Goal: Task Accomplishment & Management: Manage account settings

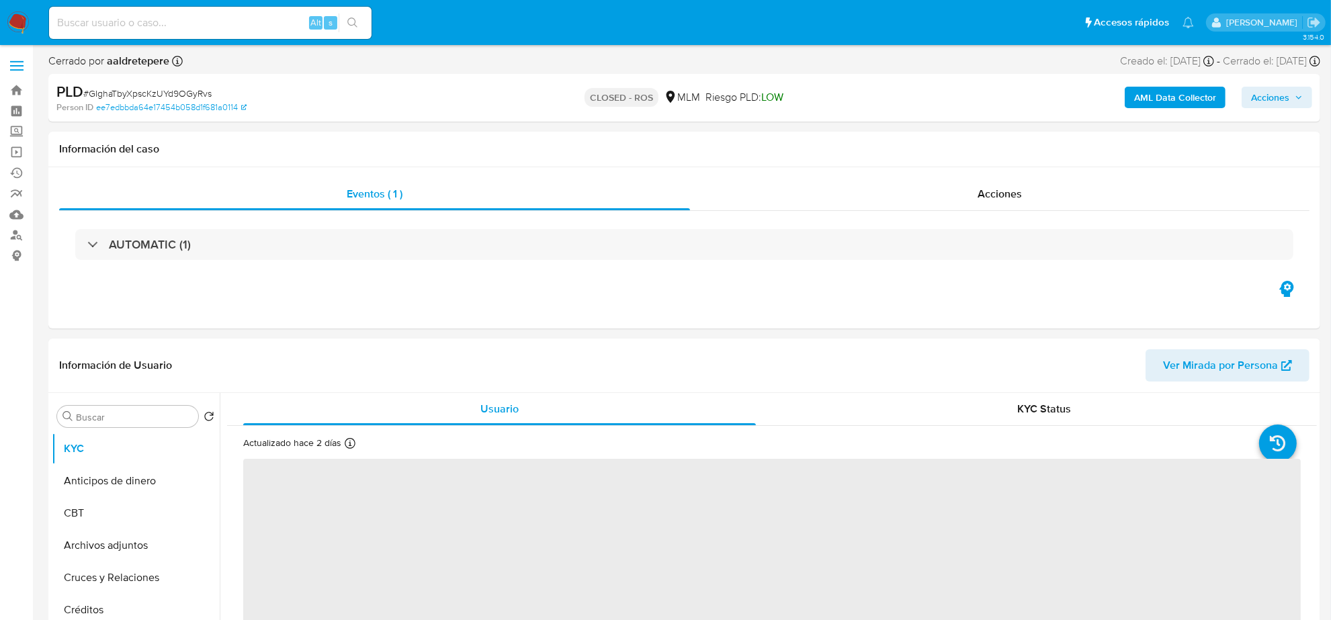
click at [17, 28] on img at bounding box center [18, 22] width 23 height 23
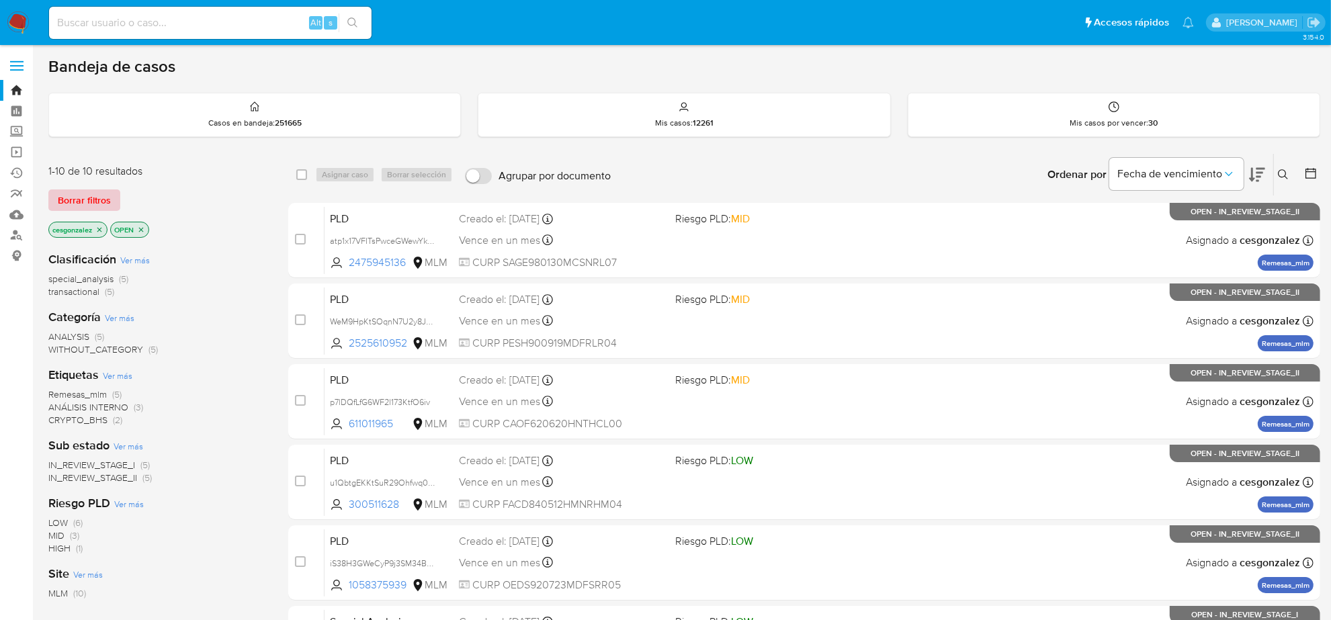
click at [60, 206] on span "Borrar filtros" at bounding box center [84, 200] width 53 height 19
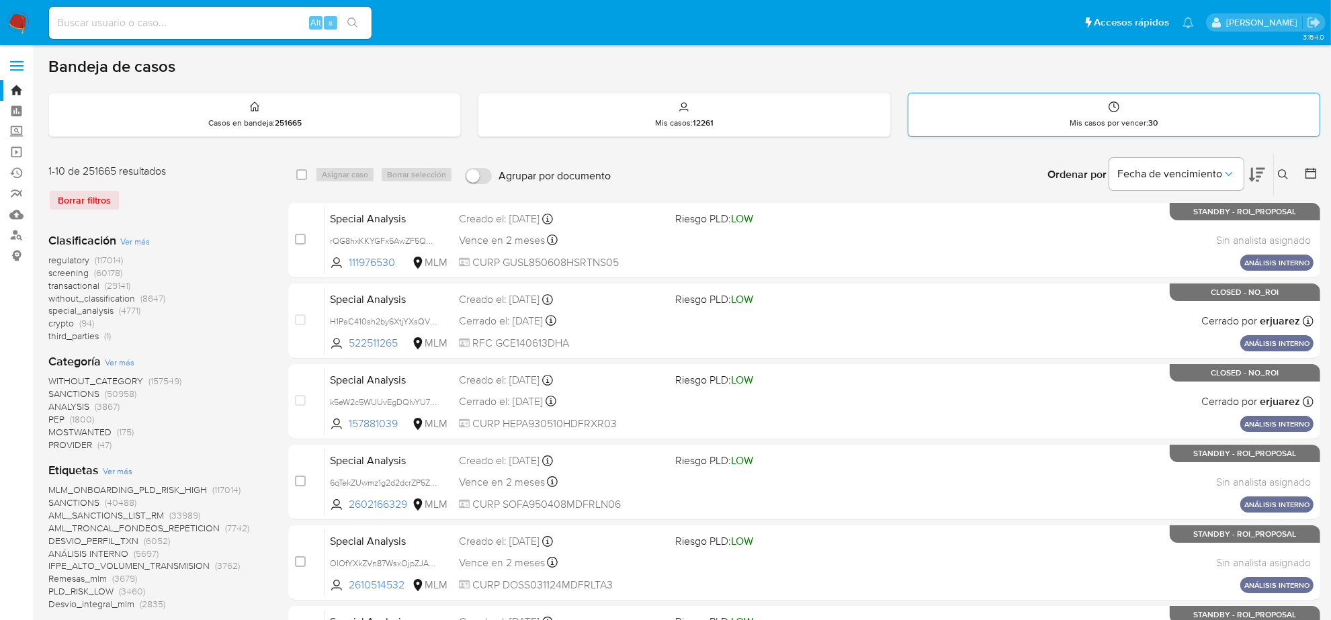
click at [1097, 125] on p "Mis casos por vencer : 30" at bounding box center [1113, 123] width 88 height 11
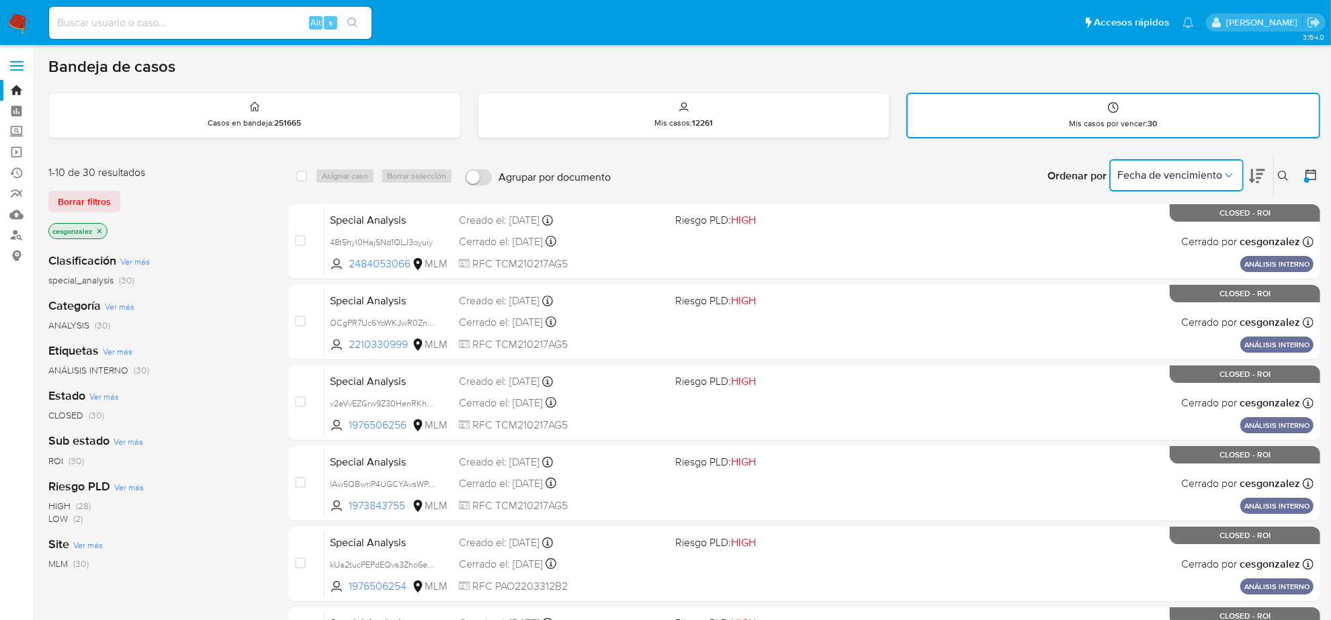
click at [1224, 172] on icon "Ordenar por" at bounding box center [1228, 175] width 13 height 13
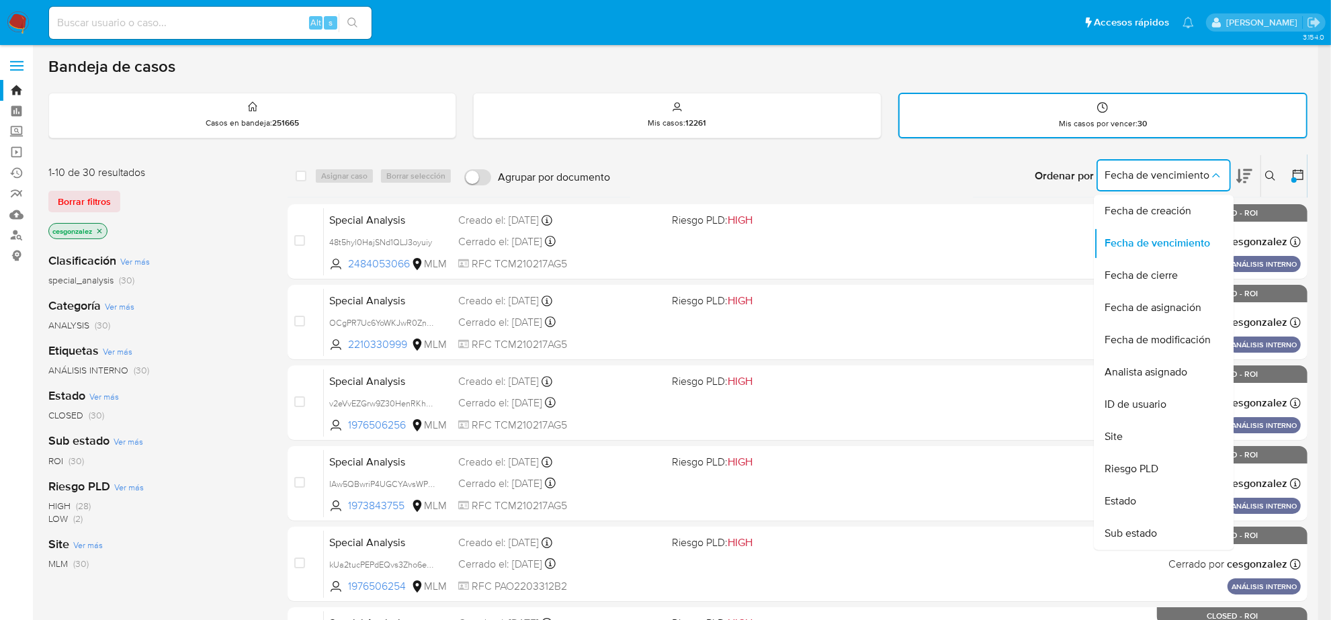
click at [905, 277] on div "case-item-checkbox No es posible asignar el caso Special Analysis 48t5hyl0HajSN…" at bounding box center [797, 604] width 1020 height 801
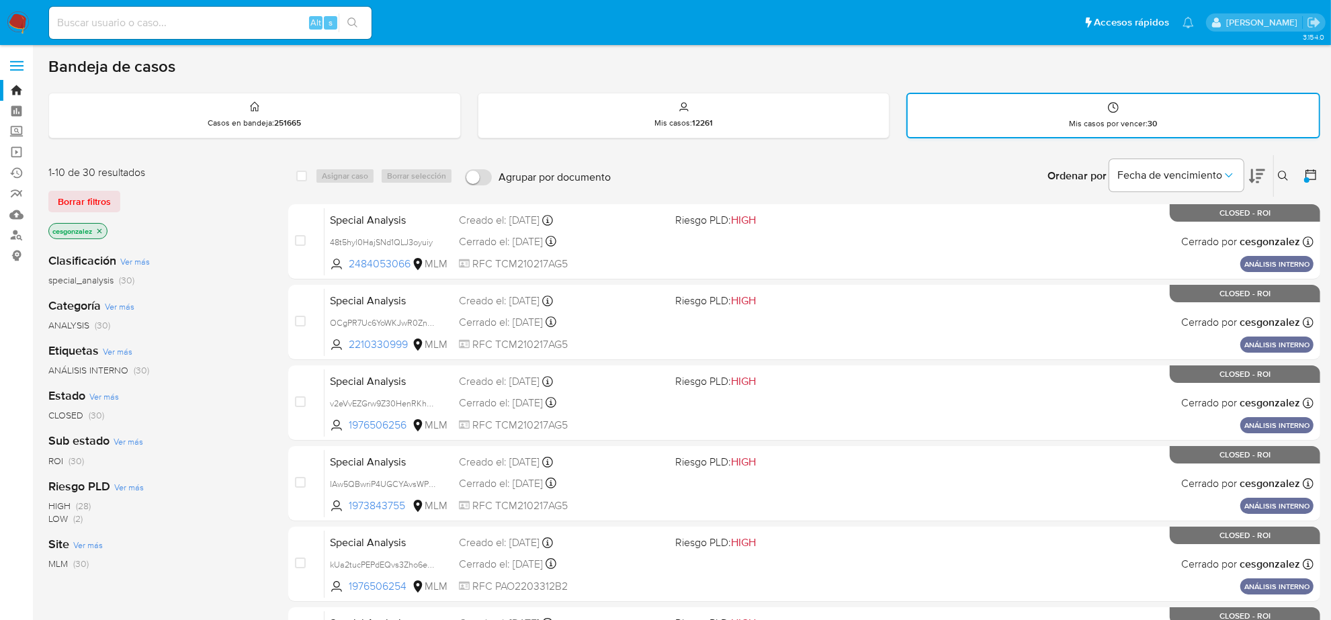
click at [1117, 114] on div "Mis casos por vencer : 30" at bounding box center [1112, 115] width 411 height 43
click at [85, 205] on span "Borrar filtros" at bounding box center [84, 201] width 53 height 19
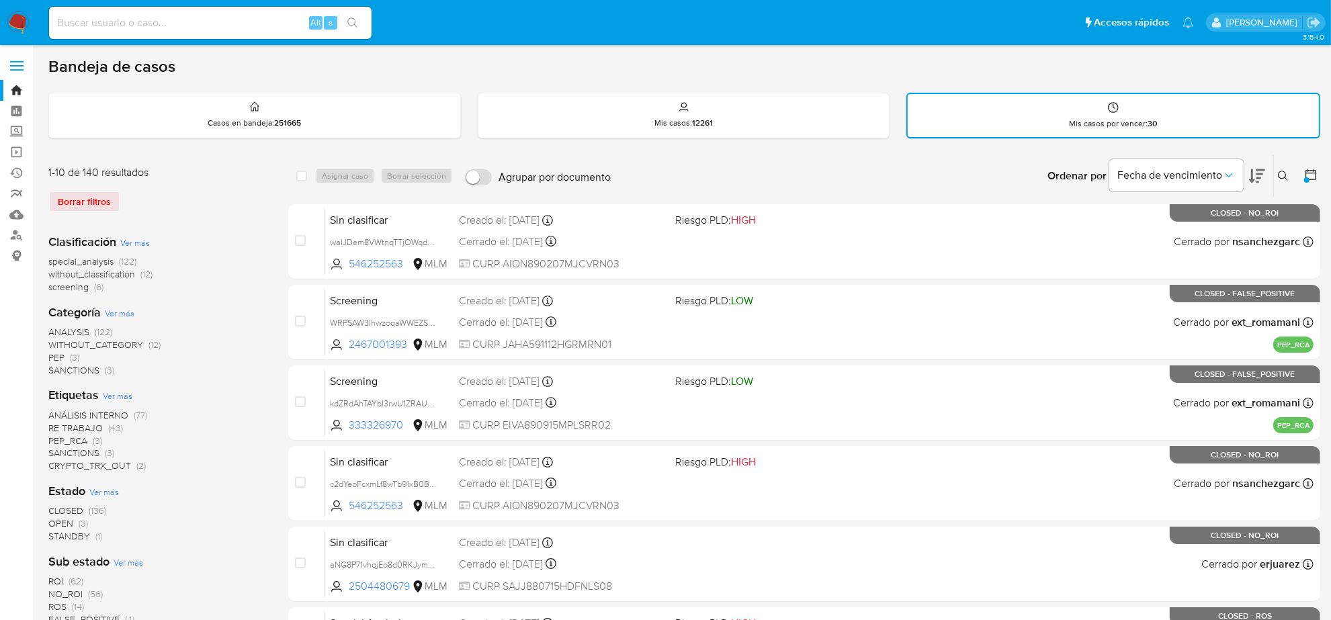
click at [75, 283] on span "screening" at bounding box center [68, 286] width 40 height 13
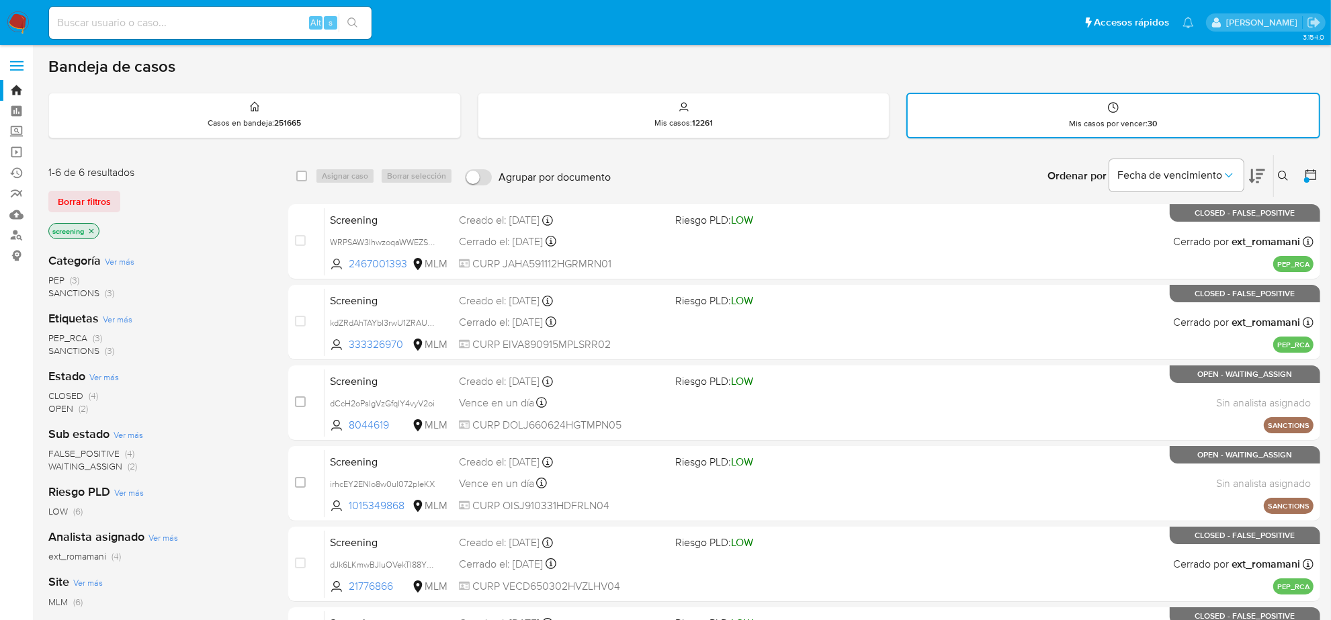
click at [1307, 171] on icon at bounding box center [1310, 174] width 11 height 11
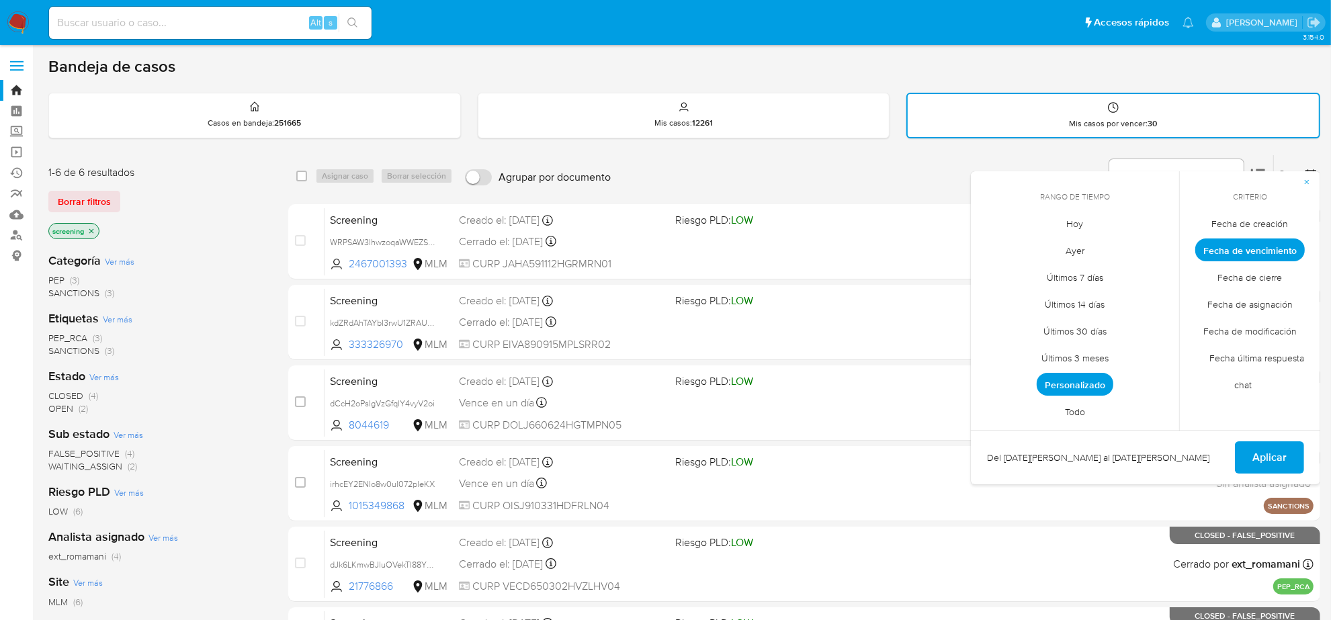
click at [1079, 411] on span "Todo" at bounding box center [1075, 412] width 48 height 28
click at [1300, 455] on button "Aplicar" at bounding box center [1269, 457] width 69 height 32
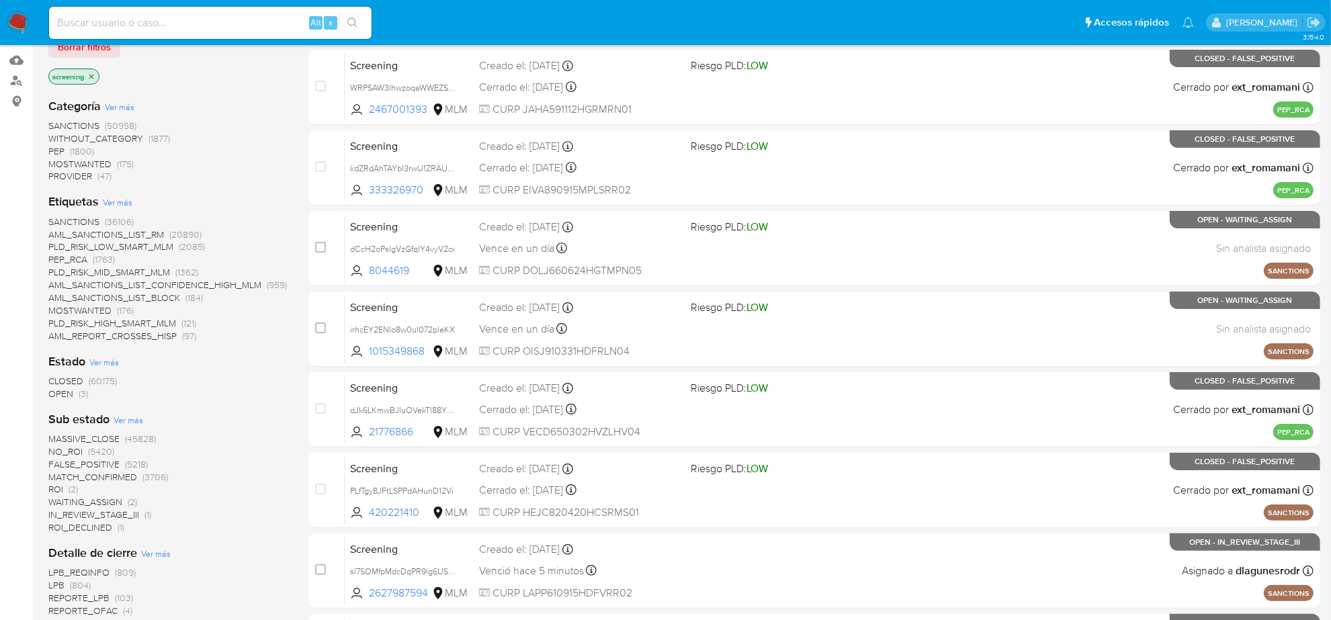
scroll to position [168, 0]
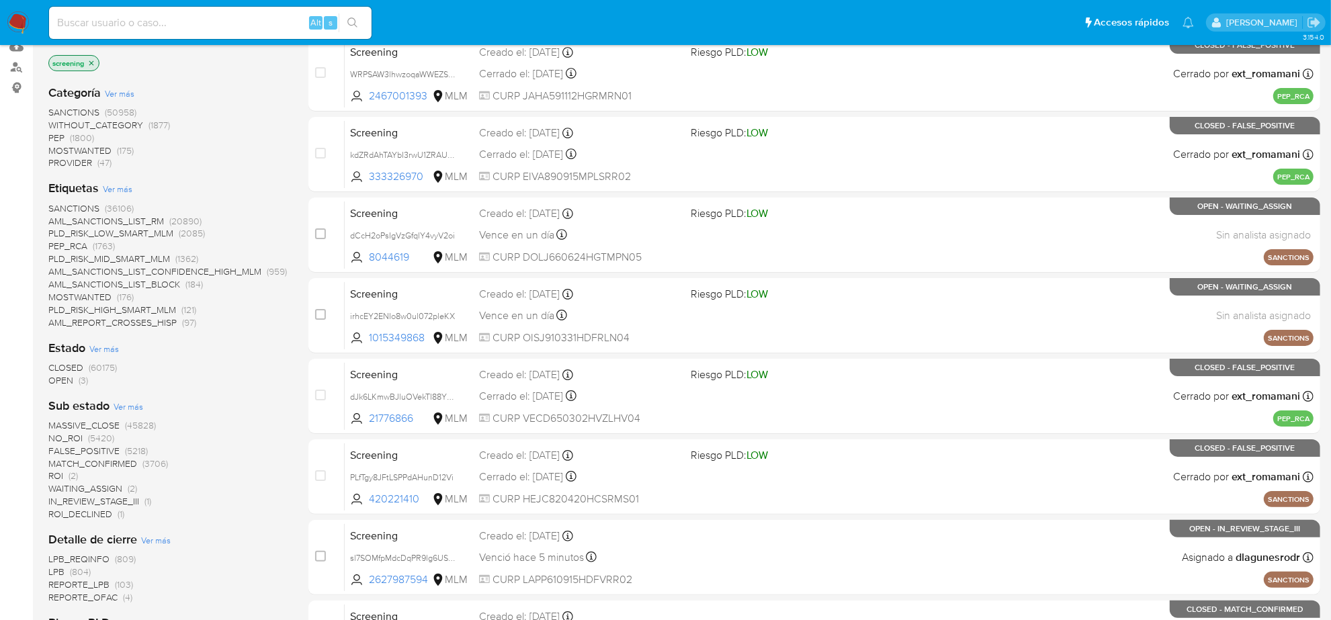
click at [64, 382] on span "OPEN" at bounding box center [60, 379] width 25 height 13
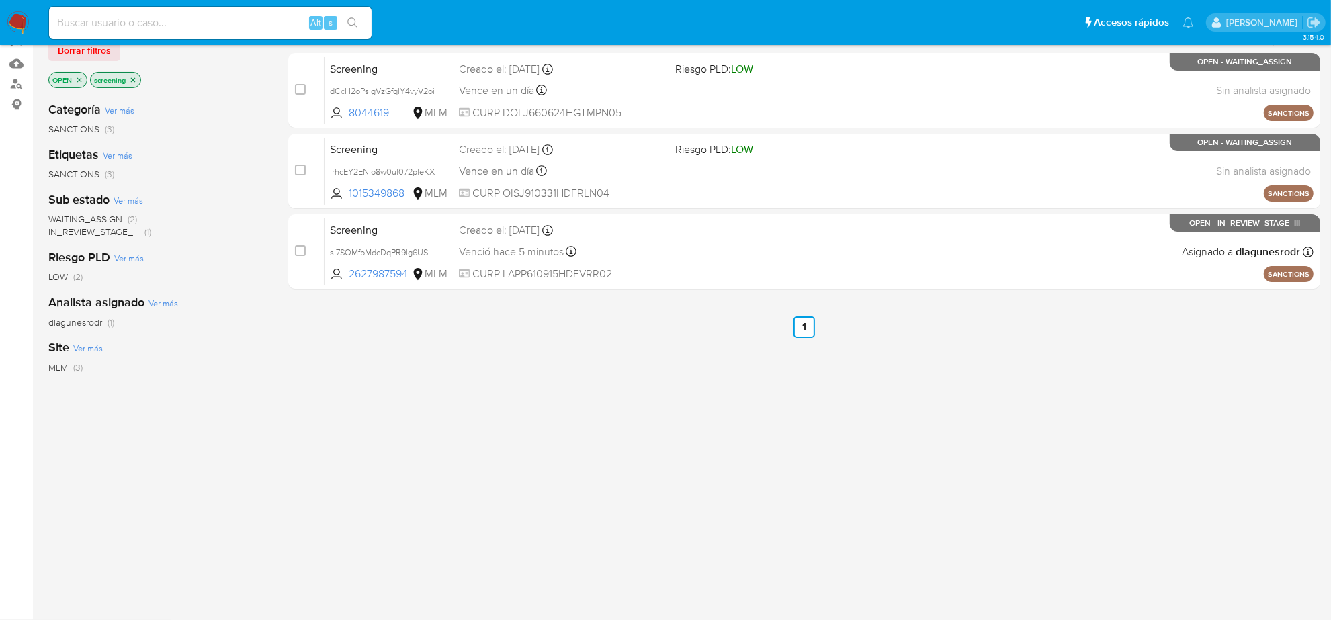
scroll to position [149, 0]
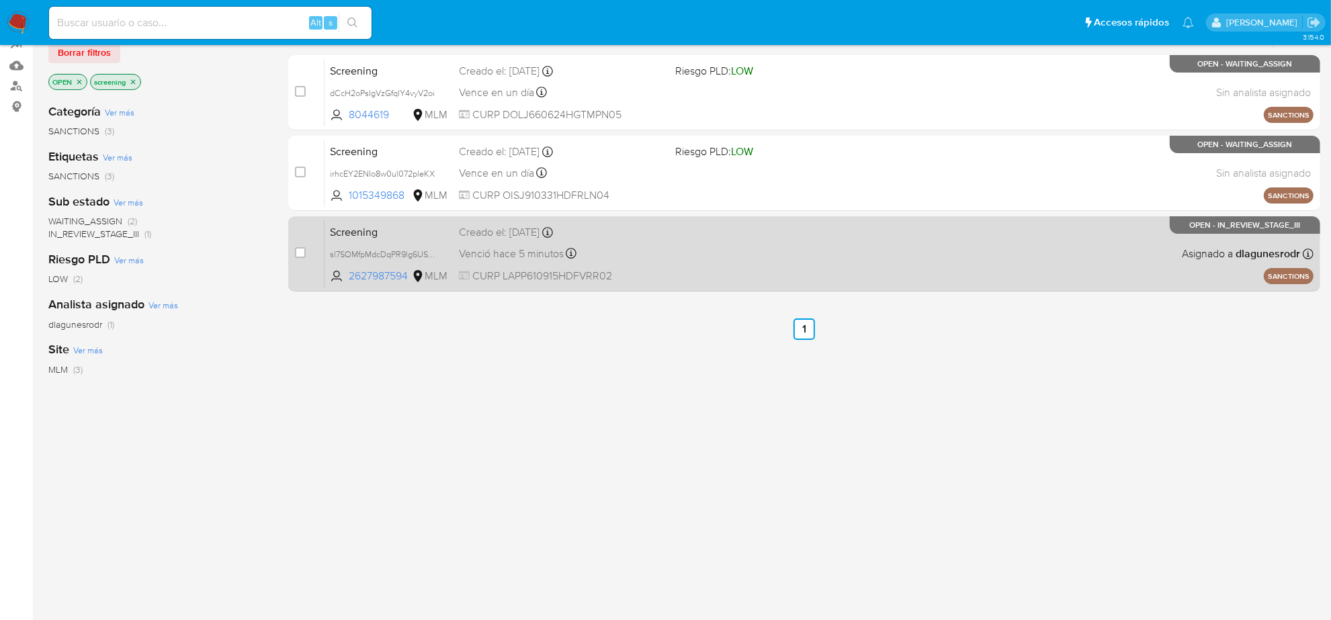
click at [519, 254] on span "Venció hace 5 minutos" at bounding box center [511, 254] width 105 height 15
click at [295, 252] on input "checkbox" at bounding box center [300, 252] width 11 height 11
checkbox input "true"
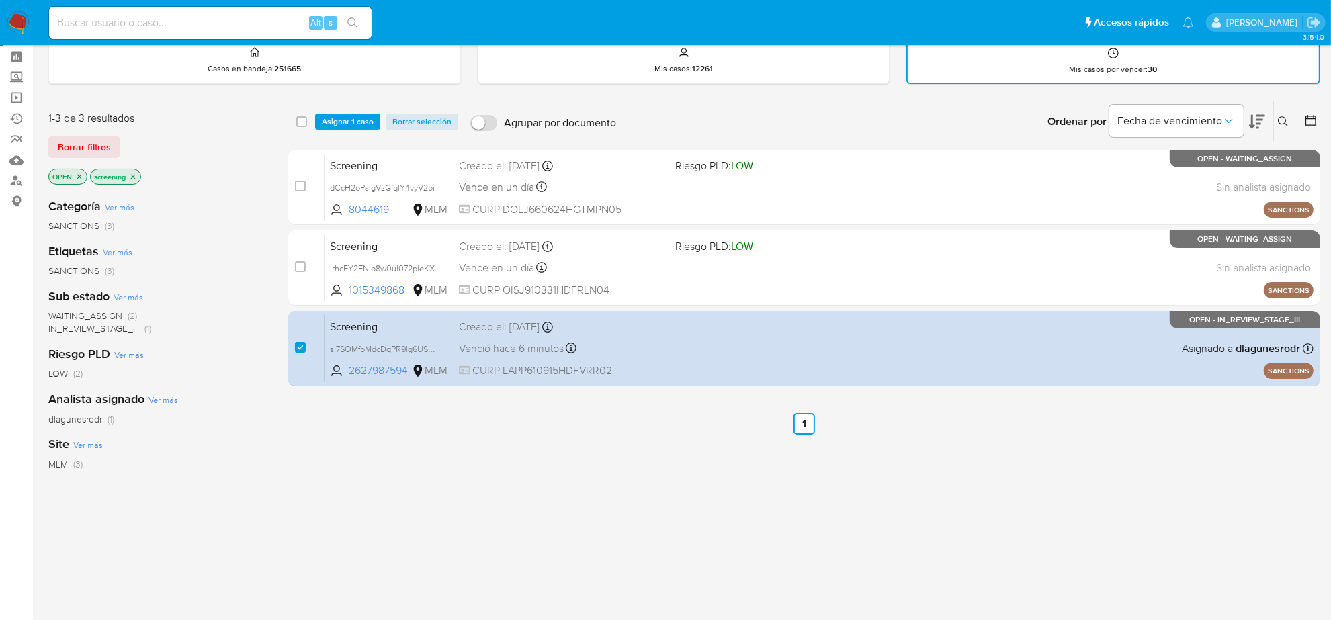
scroll to position [0, 0]
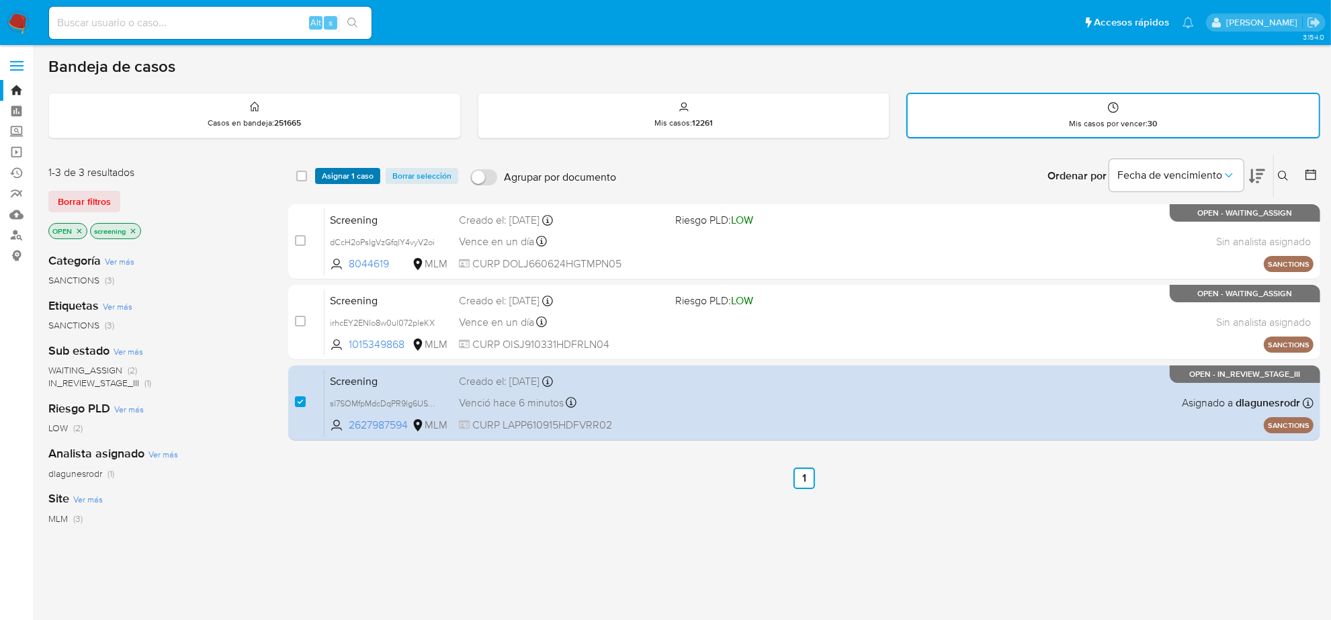
click at [337, 175] on span "Asignar 1 caso" at bounding box center [348, 175] width 52 height 13
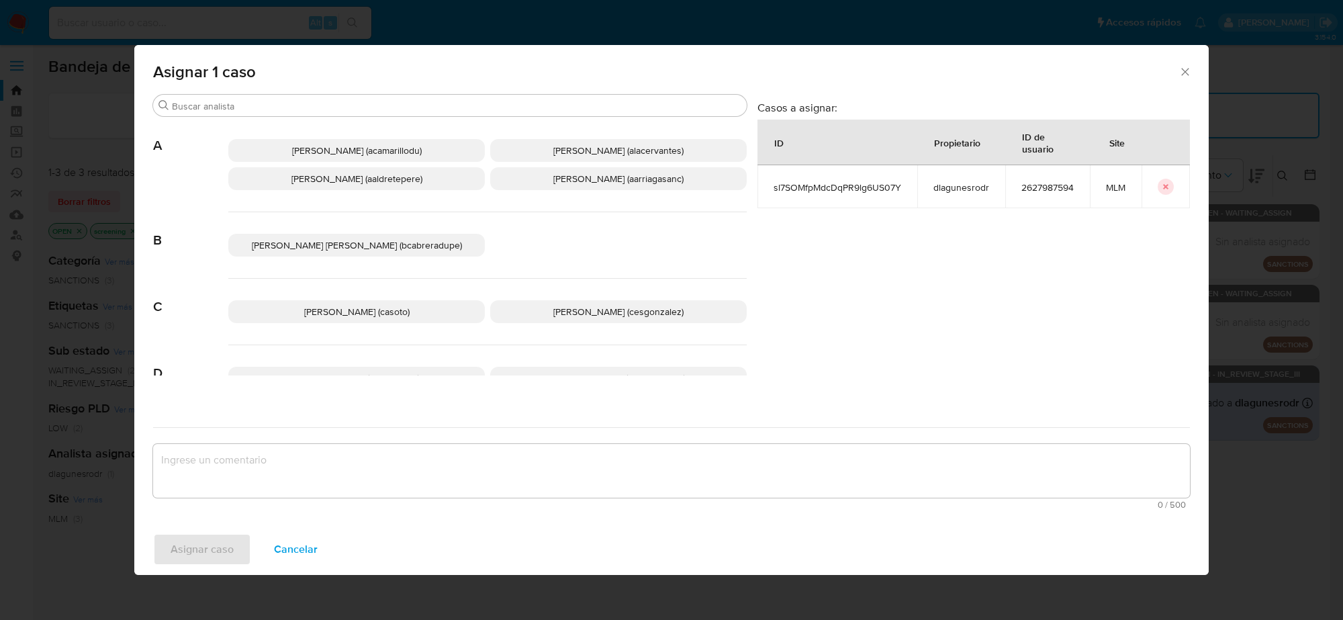
click at [589, 314] on span "Cesar Gonzalez (cesgonzalez)" at bounding box center [618, 311] width 130 height 13
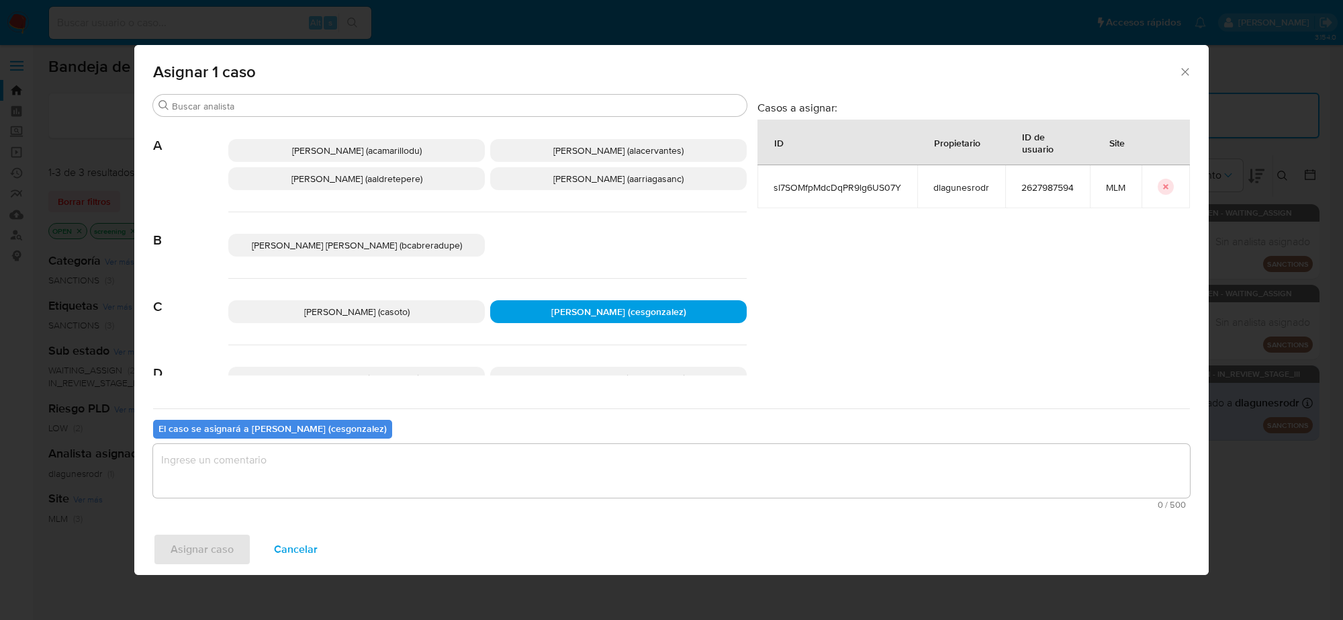
click at [349, 471] on textarea "assign-modal" at bounding box center [671, 471] width 1037 height 54
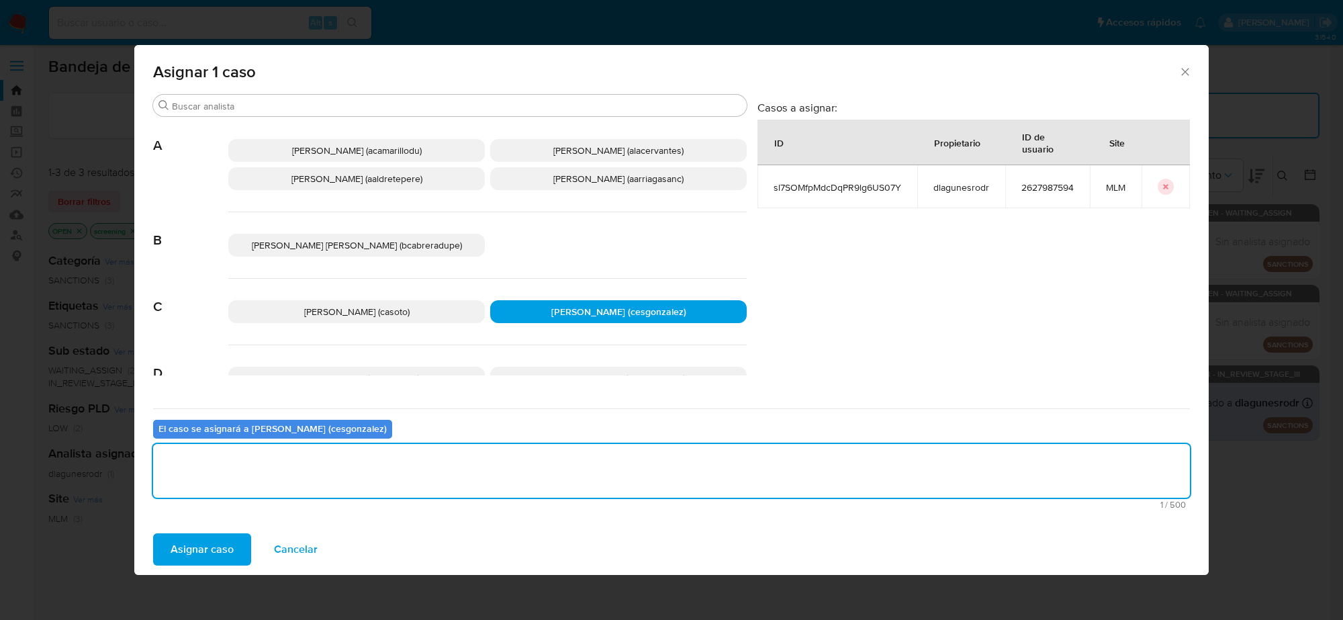
click at [206, 546] on span "Asignar caso" at bounding box center [202, 550] width 63 height 30
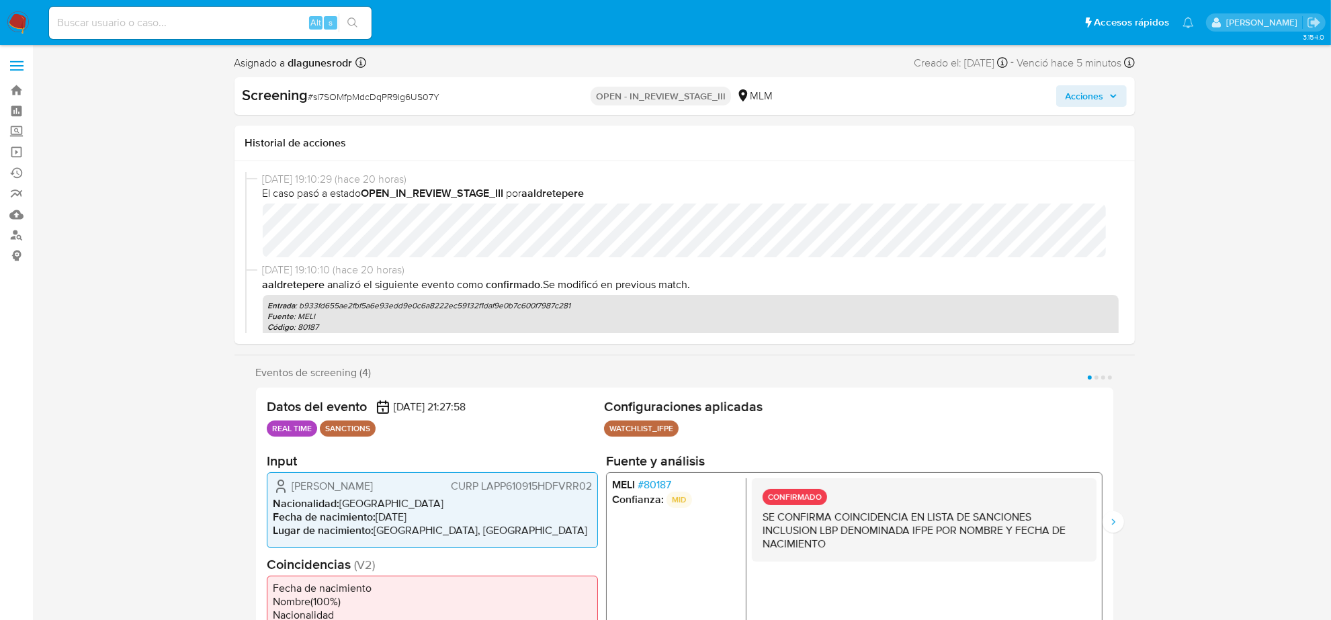
select select "10"
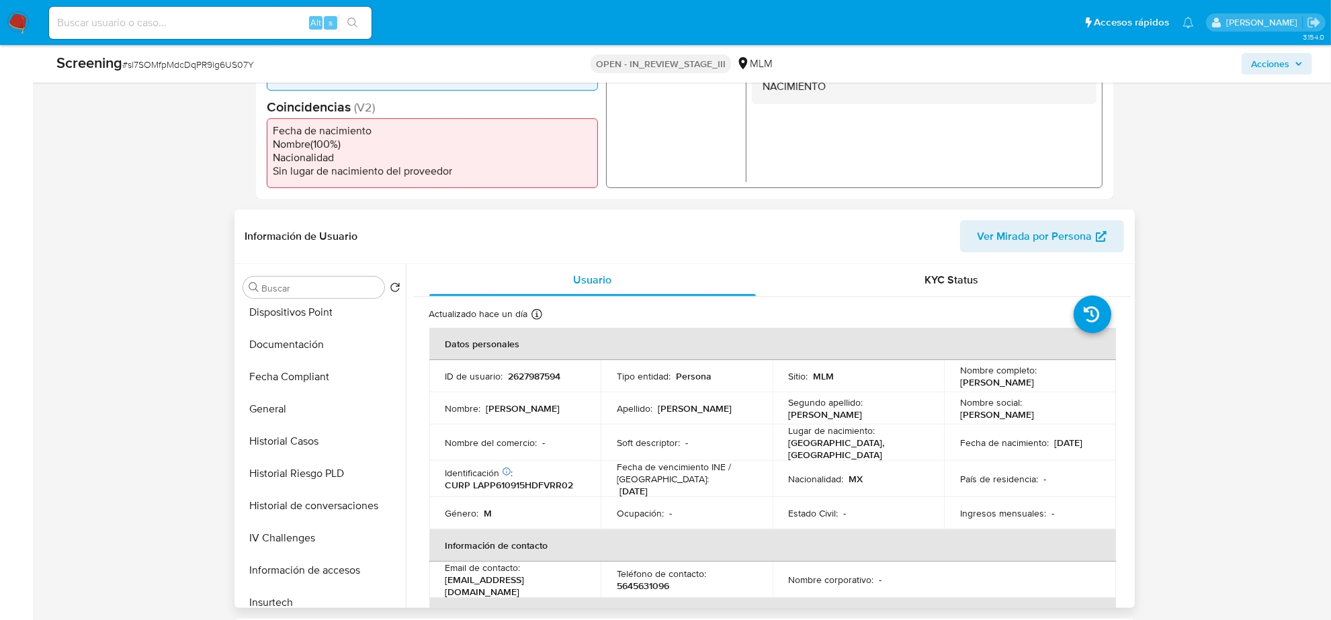
scroll to position [336, 0]
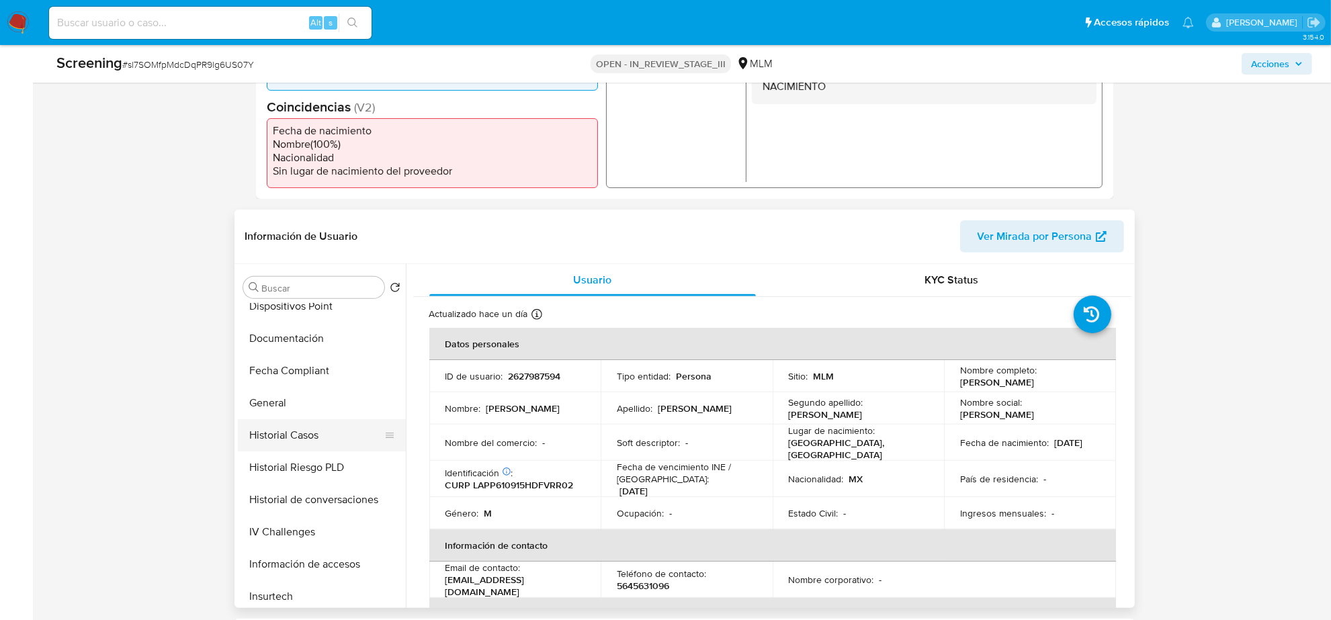
click at [289, 427] on button "Historial Casos" at bounding box center [316, 435] width 157 height 32
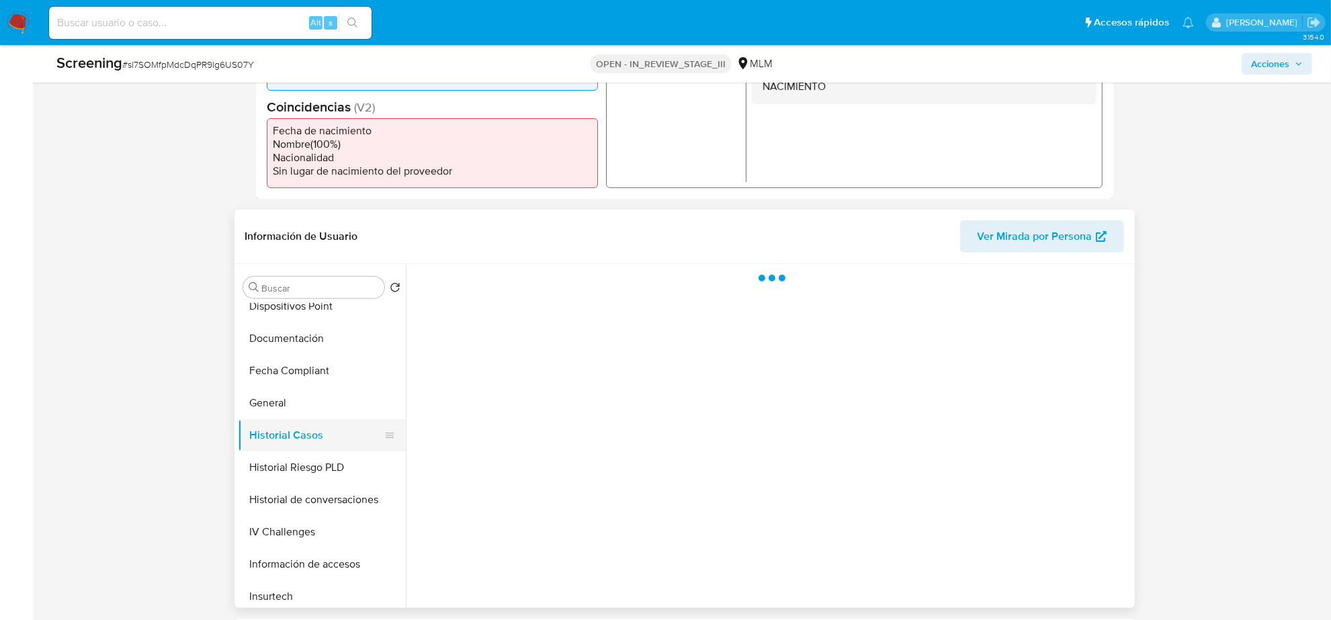
scroll to position [504, 0]
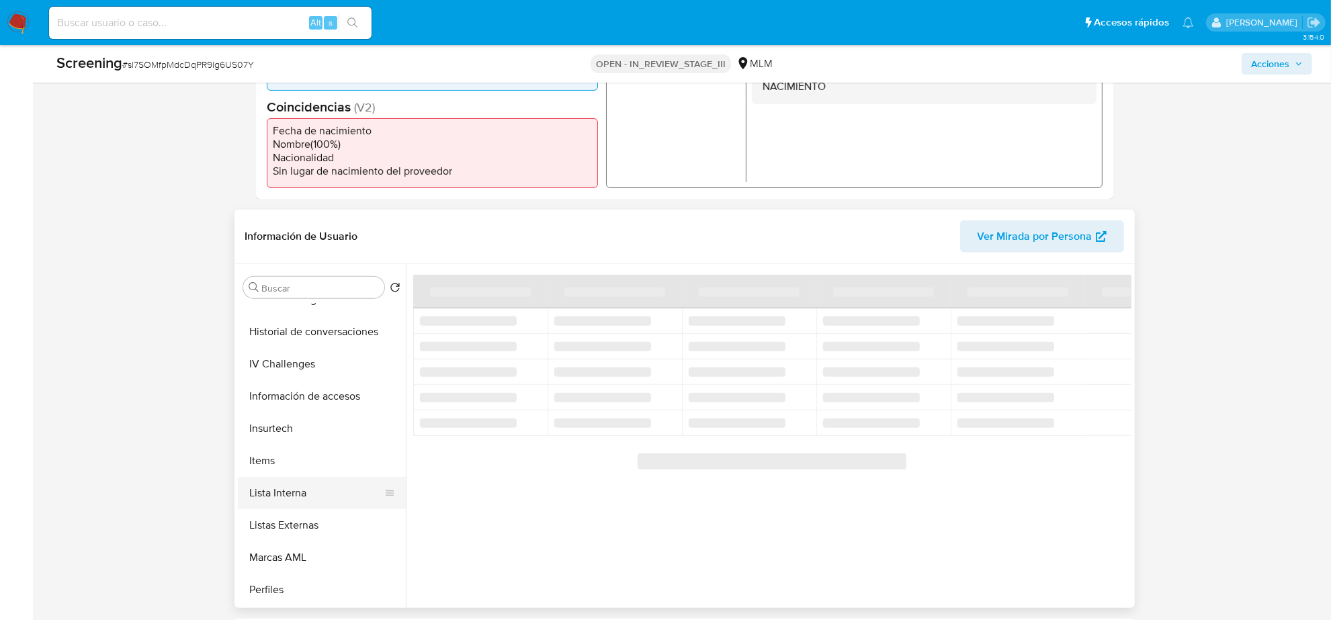
click at [304, 486] on button "Lista Interna" at bounding box center [316, 493] width 157 height 32
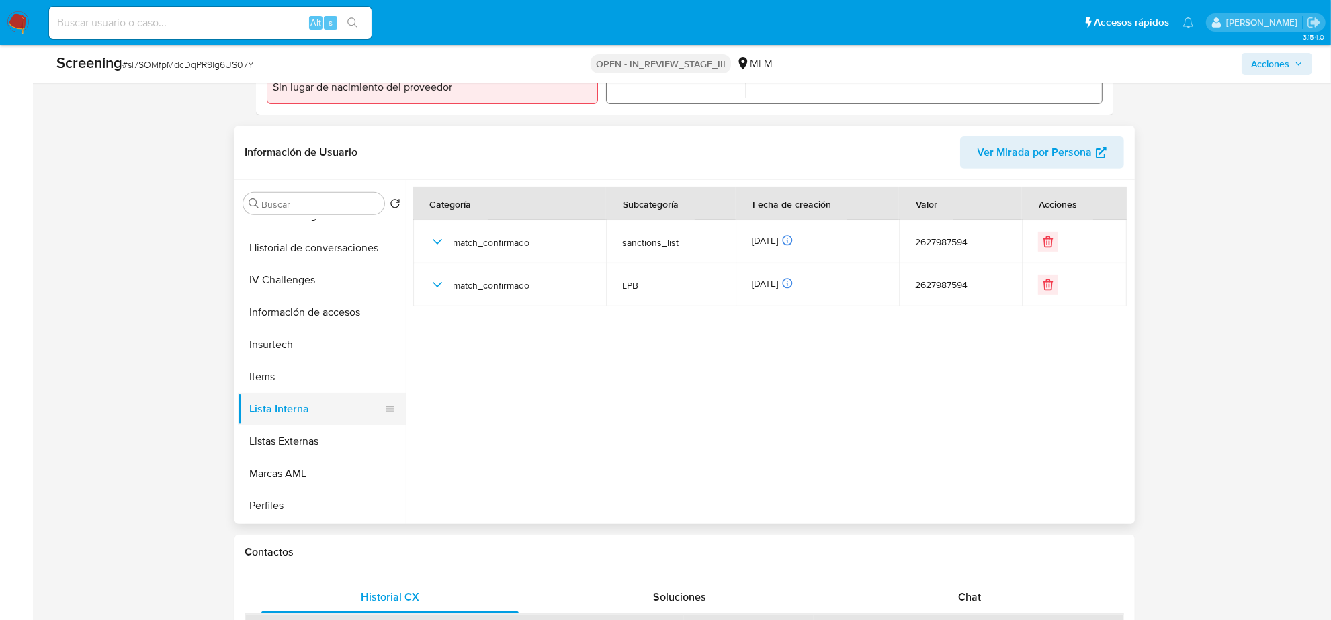
scroll to position [0, 0]
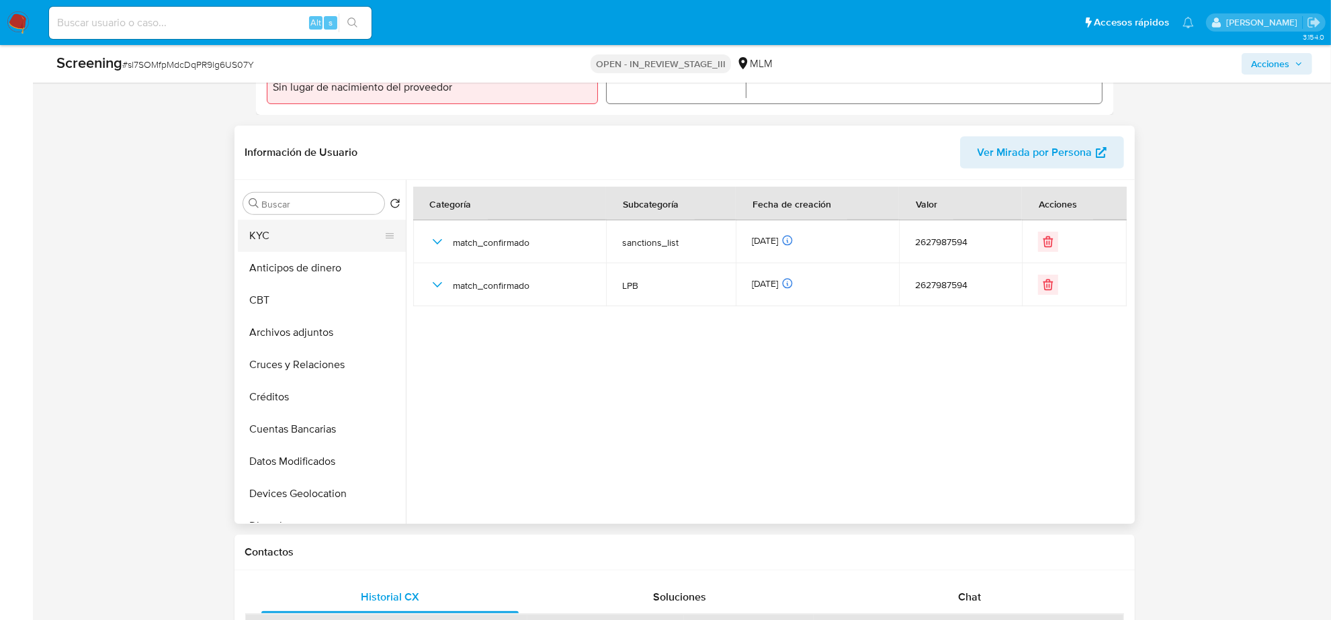
click at [287, 245] on button "KYC" at bounding box center [316, 236] width 157 height 32
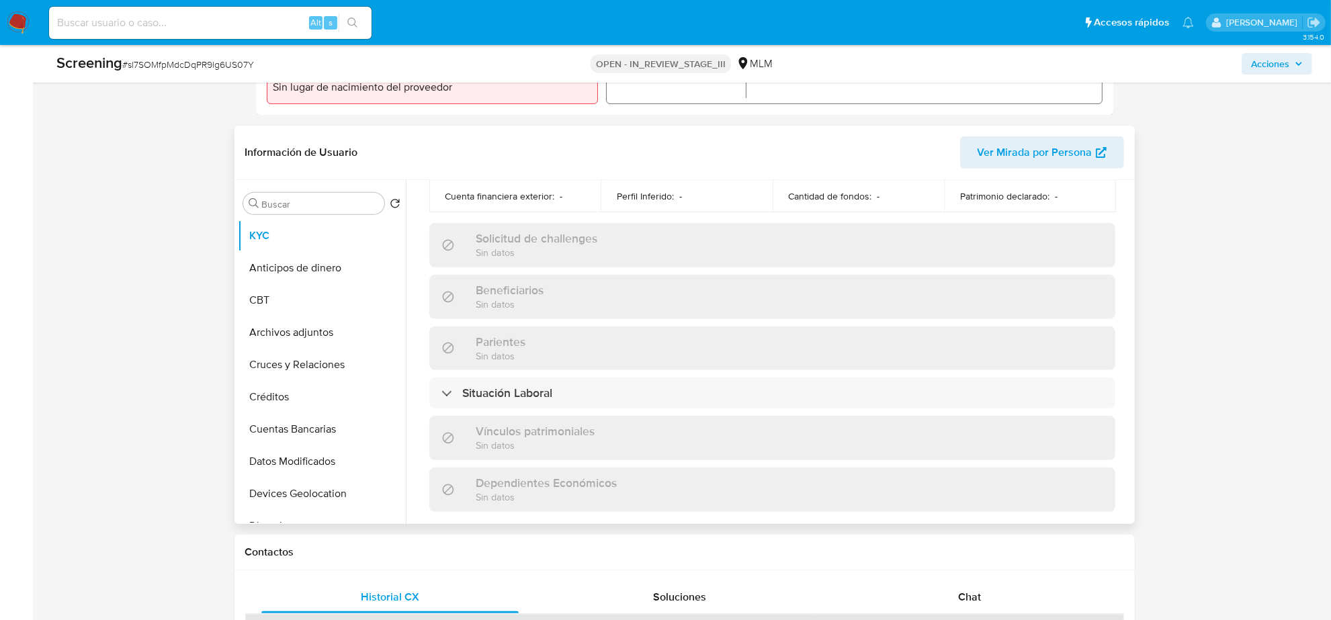
scroll to position [848, 0]
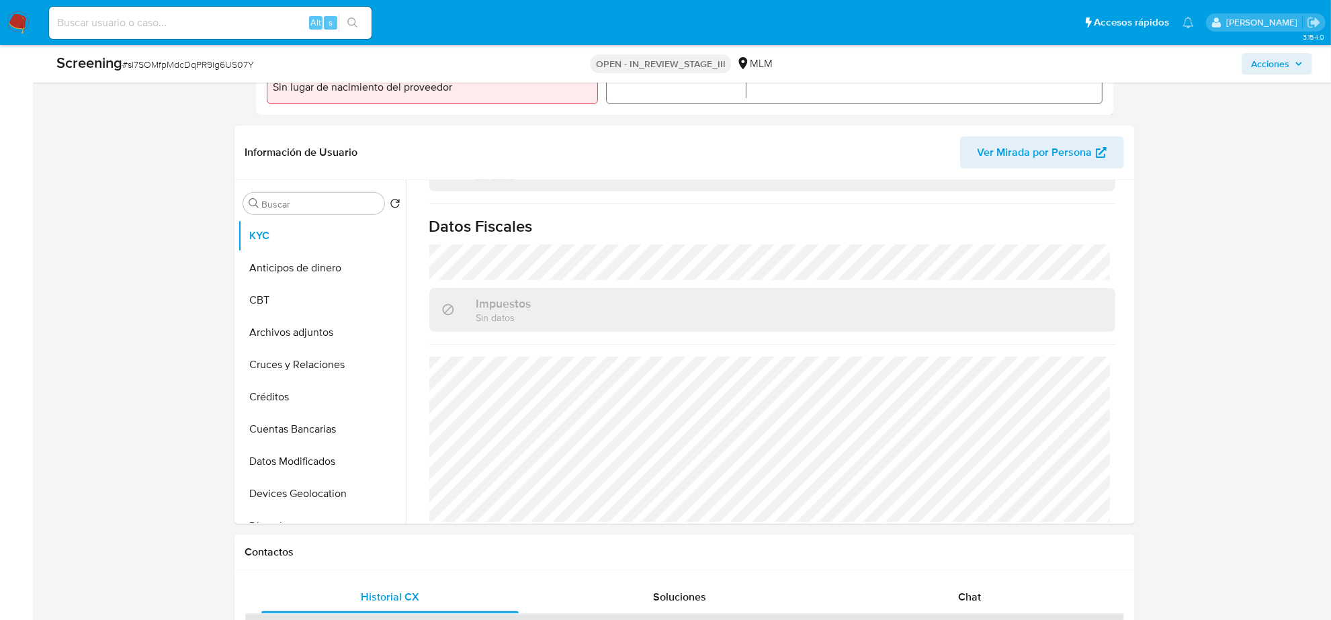
click at [1289, 66] on span "Acciones" at bounding box center [1270, 63] width 38 height 21
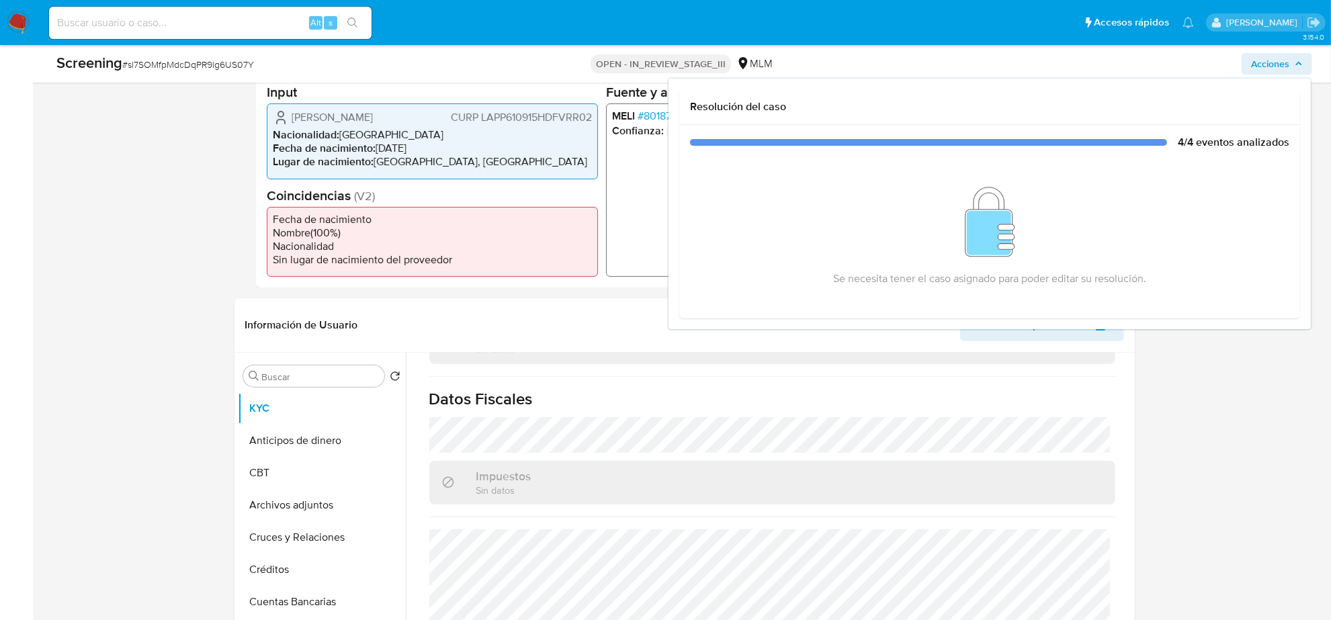
scroll to position [84, 0]
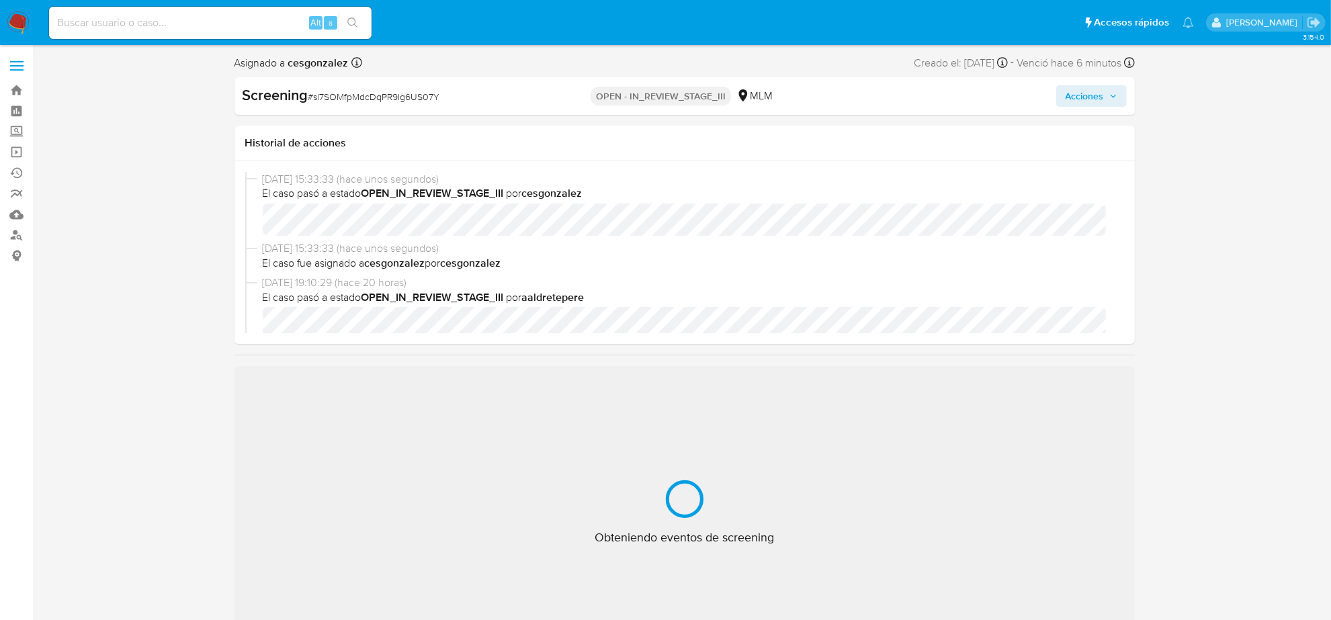
click at [1105, 99] on span "Acciones" at bounding box center [1091, 96] width 52 height 19
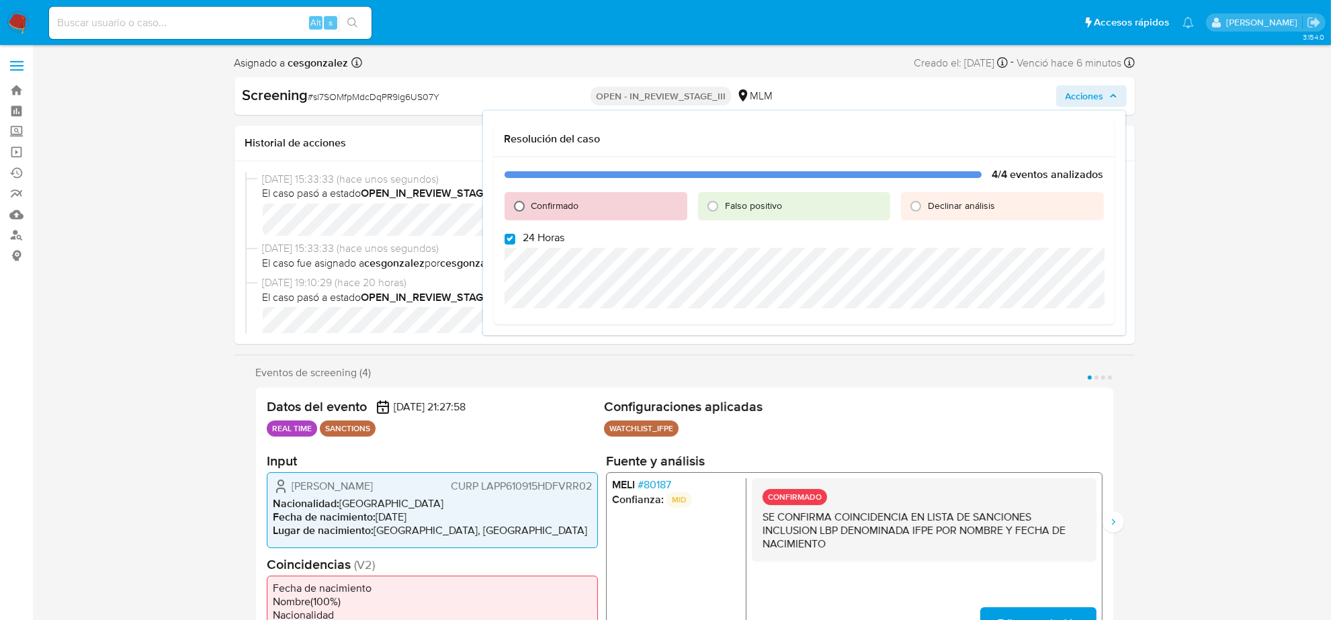
click at [521, 206] on input "Confirmado" at bounding box center [518, 205] width 21 height 21
radio input "true"
click at [515, 240] on label "24 Horas" at bounding box center [534, 237] width 60 height 13
click at [515, 240] on input "24 Horas" at bounding box center [509, 239] width 11 height 11
checkbox input "false"
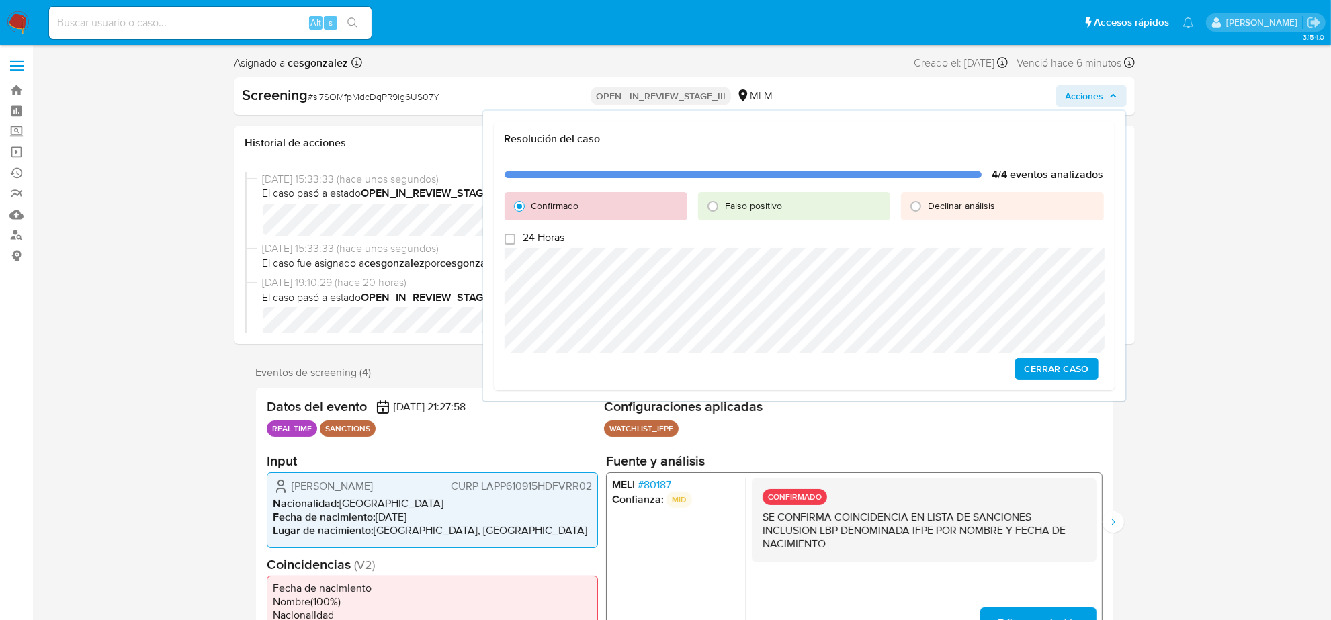
click at [1048, 361] on span "Cerrar Caso" at bounding box center [1056, 368] width 64 height 19
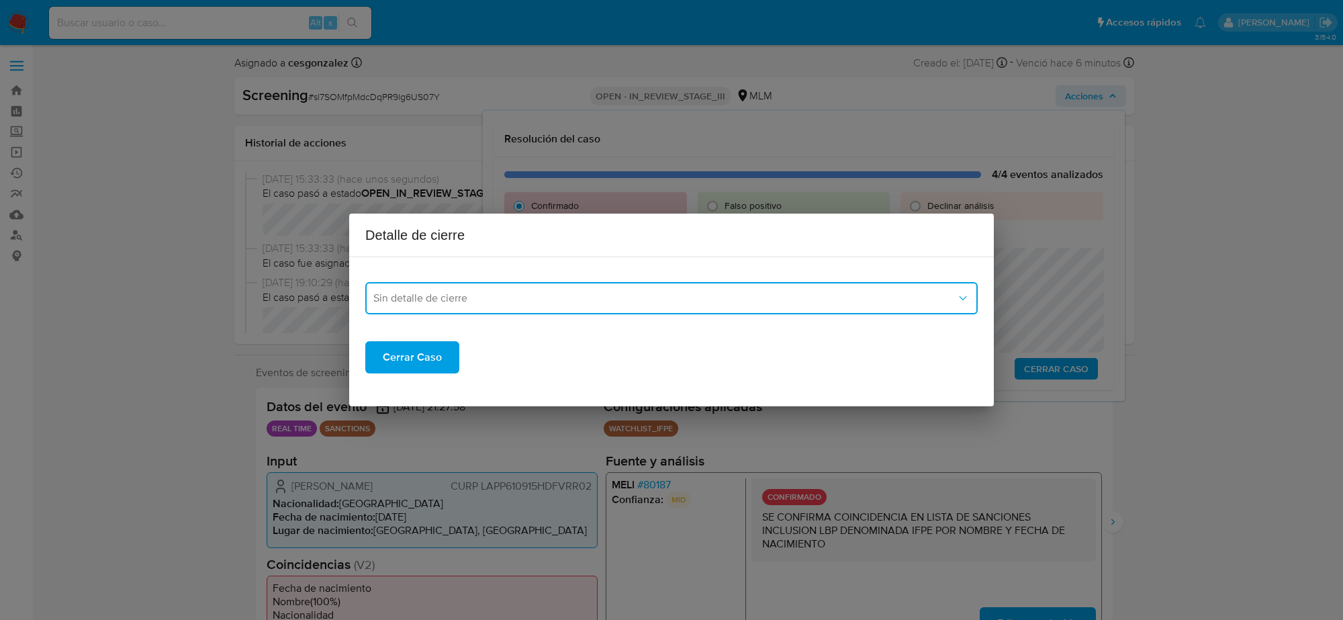
click at [931, 296] on span "Sin detalle de cierre" at bounding box center [664, 298] width 583 height 13
select select "10"
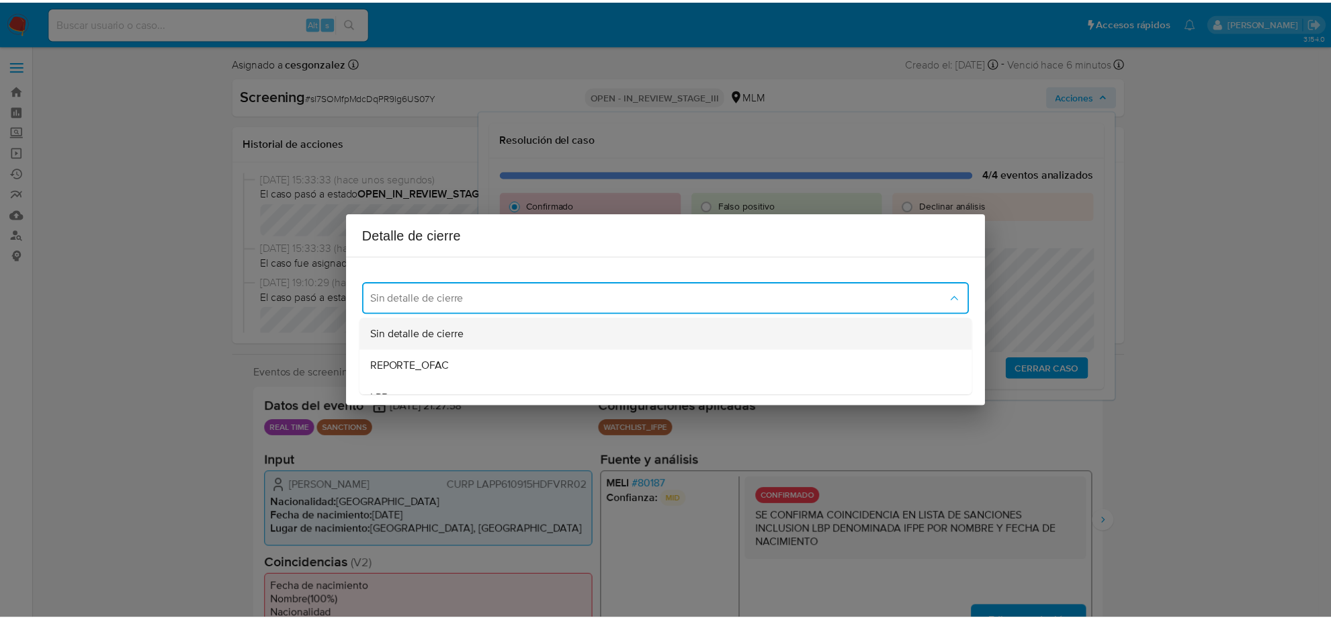
scroll to position [84, 0]
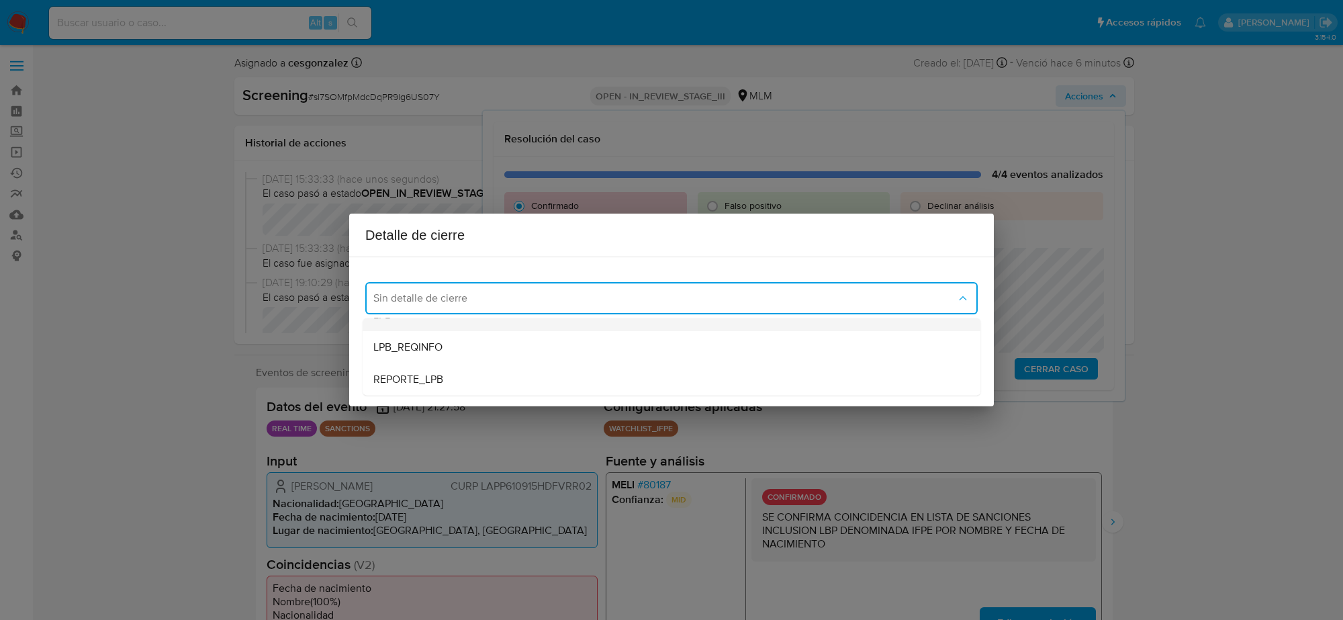
click at [429, 321] on div "LPB" at bounding box center [671, 315] width 596 height 32
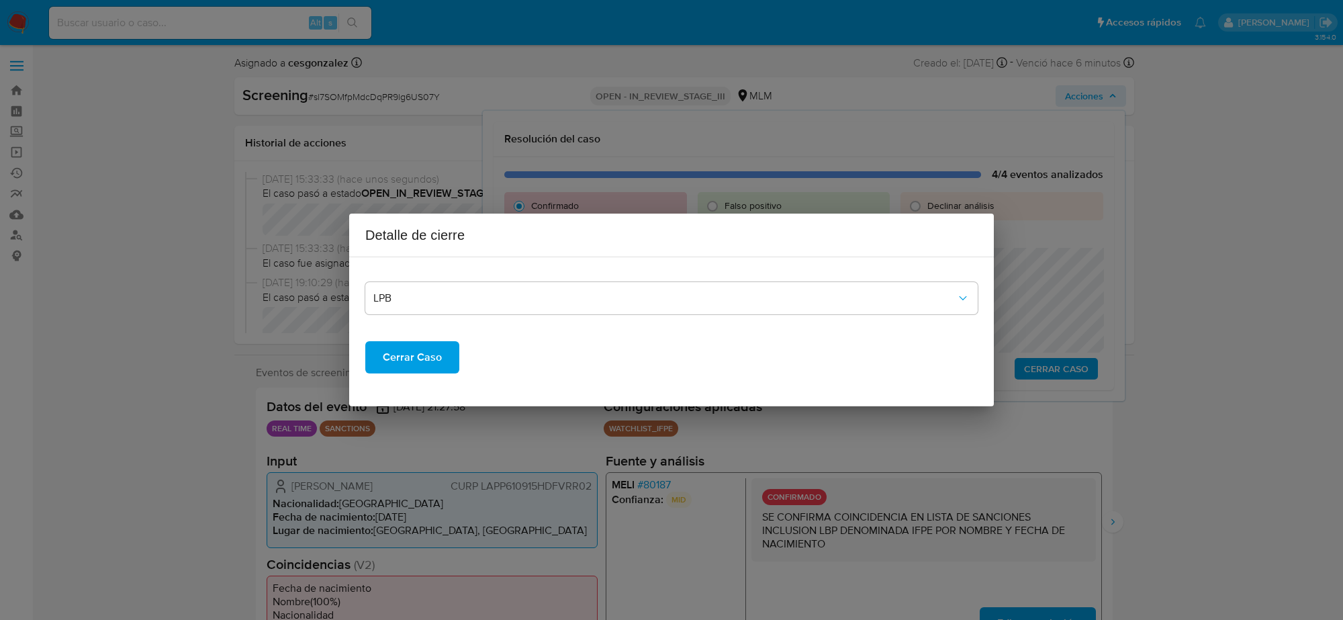
click at [425, 371] on span "Cerrar Caso" at bounding box center [412, 358] width 59 height 30
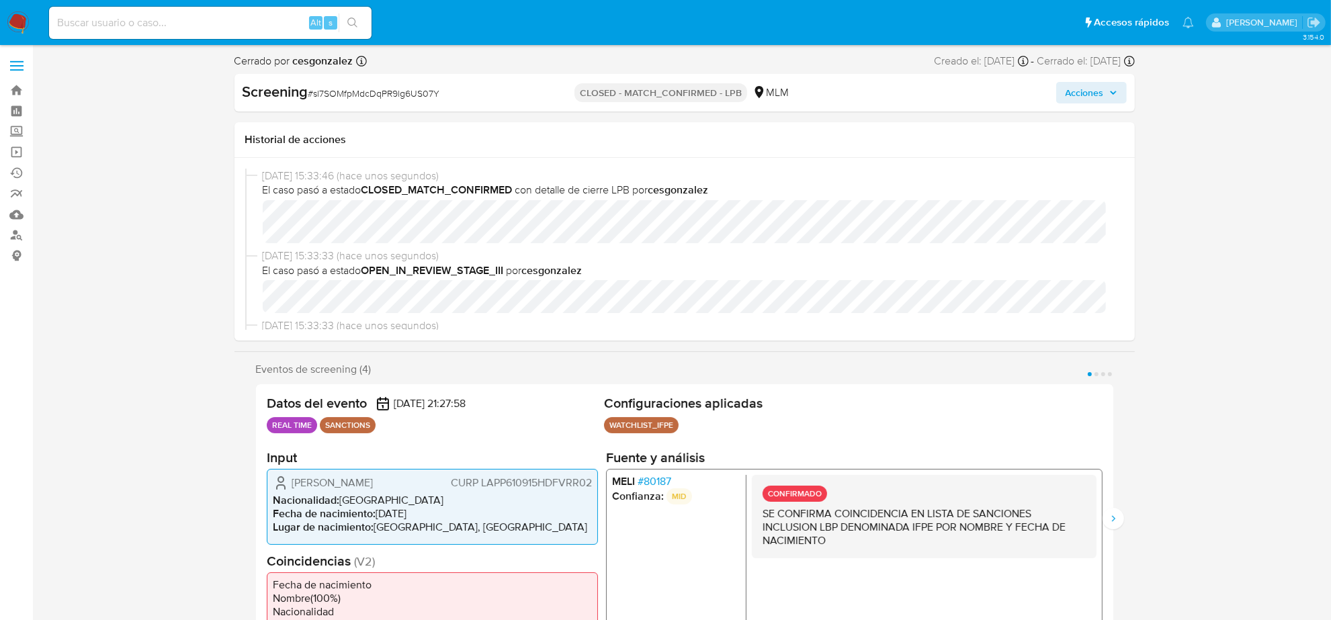
select select "10"
